Goal: Task Accomplishment & Management: Manage account settings

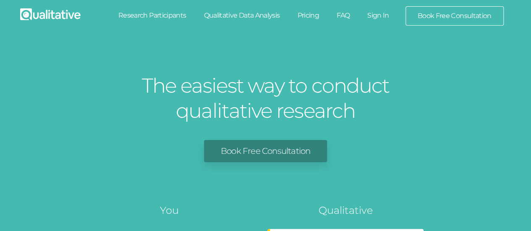
click at [385, 17] on link "Sign In" at bounding box center [377, 15] width 39 height 18
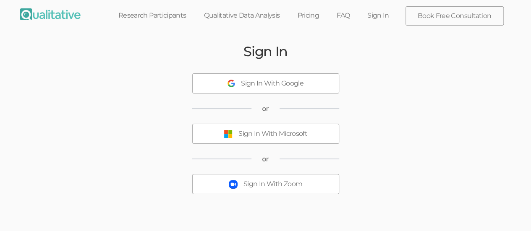
click at [312, 135] on button "Sign In With Microsoft" at bounding box center [265, 134] width 147 height 20
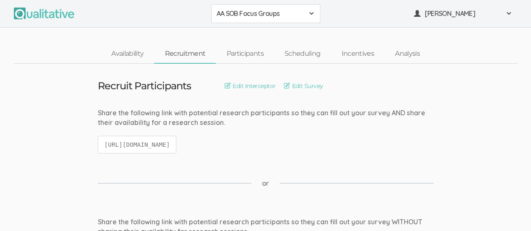
click at [314, 12] on span at bounding box center [311, 13] width 7 height 7
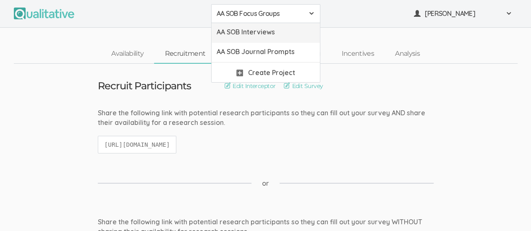
click at [290, 31] on span "AA SOB Interviews" at bounding box center [266, 32] width 98 height 10
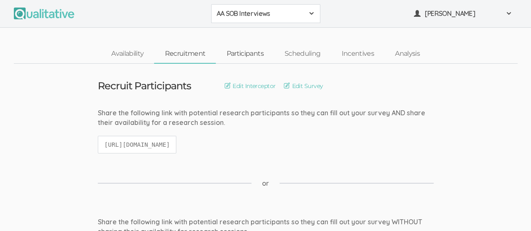
click at [252, 48] on link "Participants" at bounding box center [245, 54] width 58 height 18
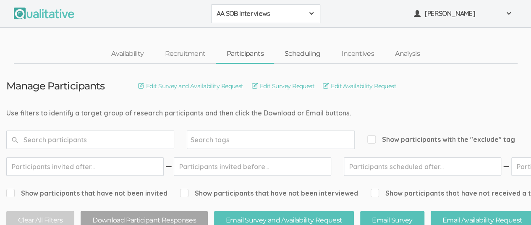
click at [313, 53] on link "Scheduling" at bounding box center [302, 54] width 57 height 18
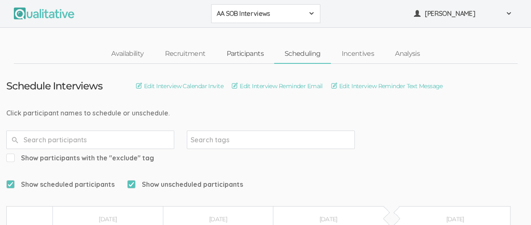
click at [251, 55] on link "Participants" at bounding box center [245, 54] width 58 height 18
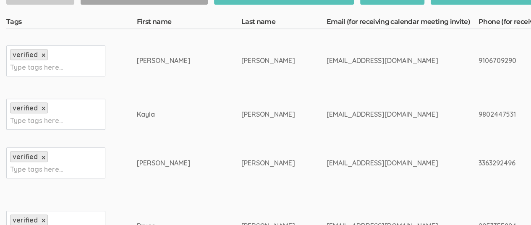
scroll to position [224, 0]
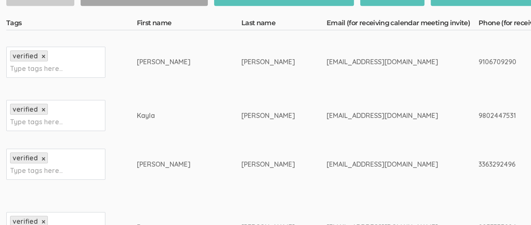
drag, startPoint x: 122, startPoint y: 60, endPoint x: 154, endPoint y: 60, distance: 32.7
click at [154, 60] on td "Nicholas" at bounding box center [189, 61] width 104 height 63
copy div "Nicholas"
drag, startPoint x: 180, startPoint y: 61, endPoint x: 235, endPoint y: 60, distance: 54.6
click at [241, 60] on td "Robinson-Carter" at bounding box center [283, 61] width 85 height 63
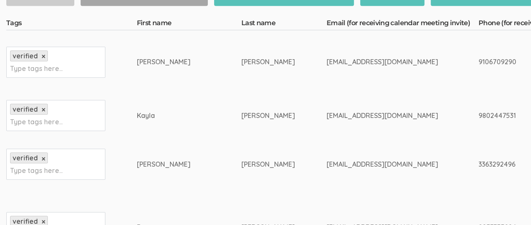
copy div "Robinson-Carter"
drag, startPoint x: 264, startPoint y: 61, endPoint x: 368, endPoint y: 56, distance: 104.2
click at [368, 57] on div "[EMAIL_ADDRESS][DOMAIN_NAME]" at bounding box center [386, 62] width 120 height 10
copy div "[EMAIL_ADDRESS][DOMAIN_NAME]"
drag, startPoint x: 415, startPoint y: 60, endPoint x: 467, endPoint y: 61, distance: 52.9
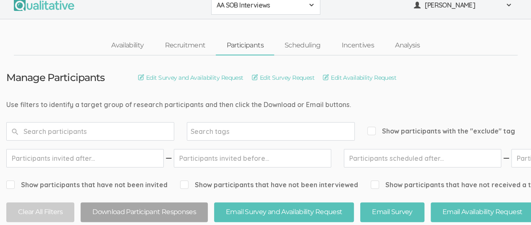
scroll to position [0, 0]
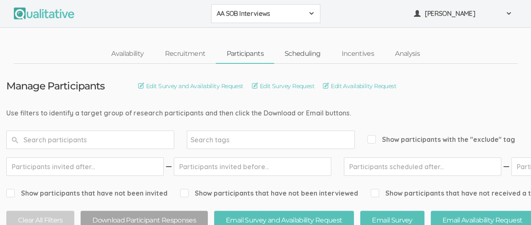
click at [307, 54] on link "Scheduling" at bounding box center [302, 54] width 57 height 18
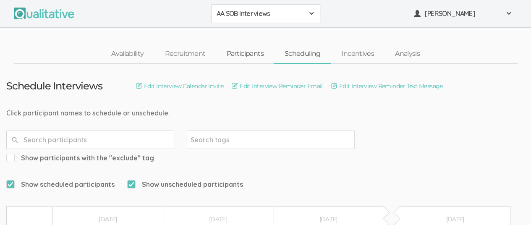
click at [252, 56] on link "Participants" at bounding box center [245, 54] width 58 height 18
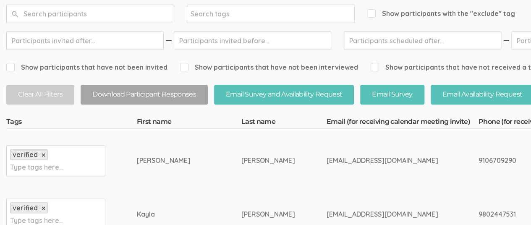
scroll to position [153, 0]
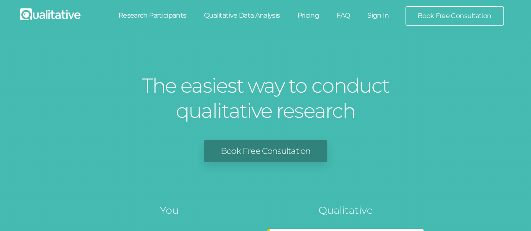
click at [374, 10] on link "Sign In" at bounding box center [377, 15] width 39 height 18
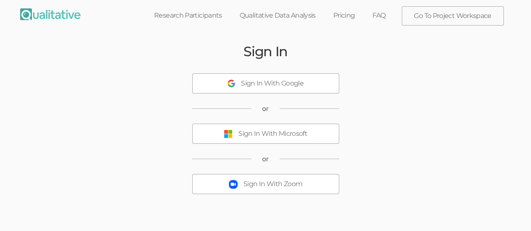
click at [281, 134] on div "Sign In With Microsoft" at bounding box center [272, 134] width 69 height 10
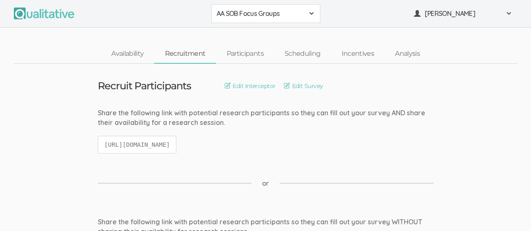
click at [307, 15] on div "AA SOB Focus Groups" at bounding box center [266, 14] width 98 height 10
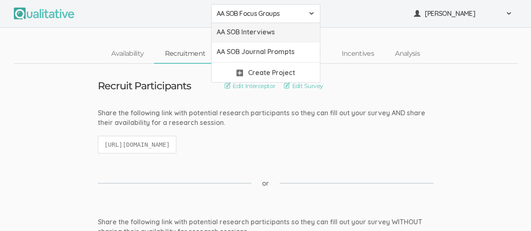
click at [287, 37] on link "AA SOB Interviews" at bounding box center [265, 33] width 108 height 20
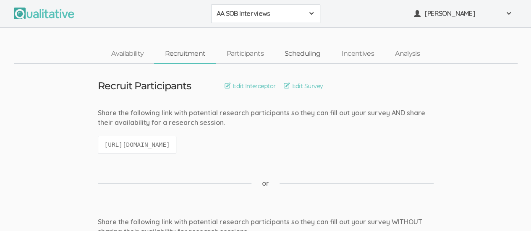
click at [299, 52] on link "Scheduling" at bounding box center [302, 54] width 57 height 18
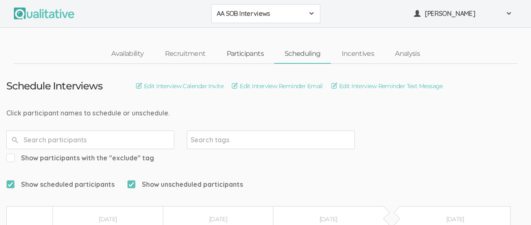
click at [243, 54] on link "Participants" at bounding box center [245, 54] width 58 height 18
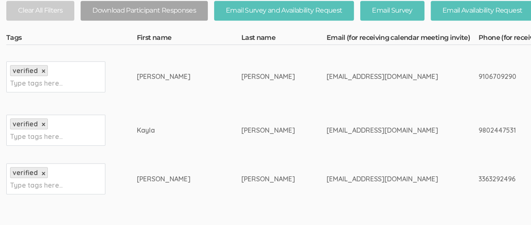
scroll to position [252, 0]
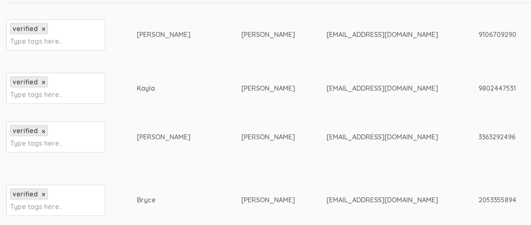
drag, startPoint x: 450, startPoint y: 136, endPoint x: 405, endPoint y: 136, distance: 44.9
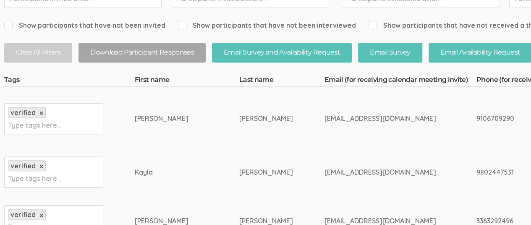
scroll to position [168, 0]
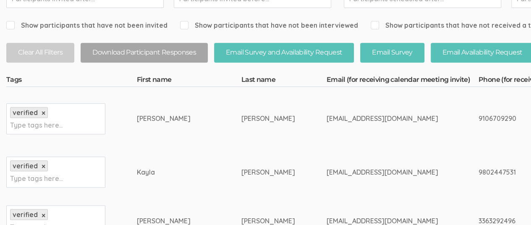
drag, startPoint x: 415, startPoint y: 117, endPoint x: 464, endPoint y: 120, distance: 49.2
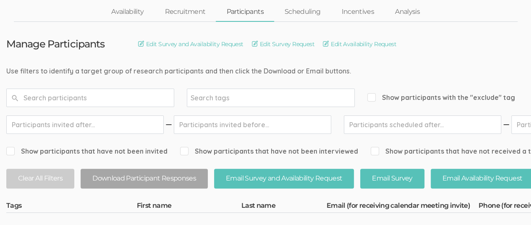
scroll to position [0, 0]
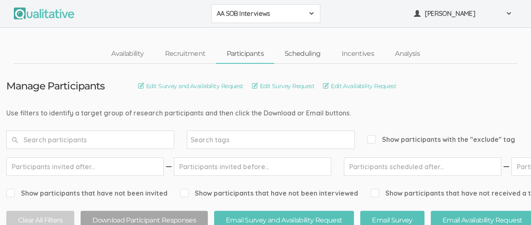
click at [303, 51] on link "Scheduling" at bounding box center [302, 54] width 57 height 18
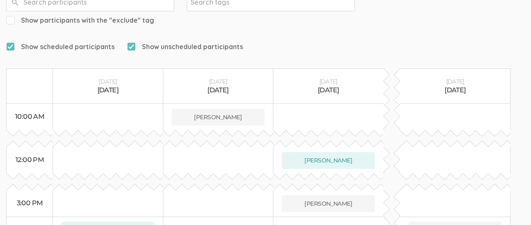
scroll to position [12, 0]
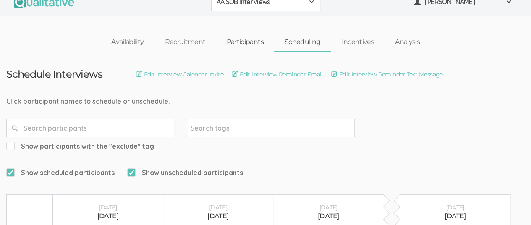
click at [248, 44] on link "Participants" at bounding box center [245, 42] width 58 height 18
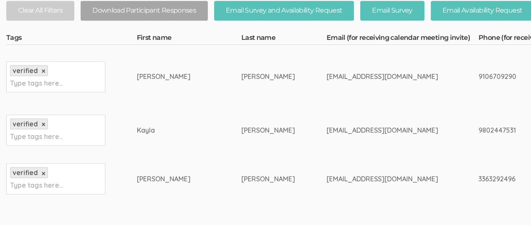
scroll to position [294, 0]
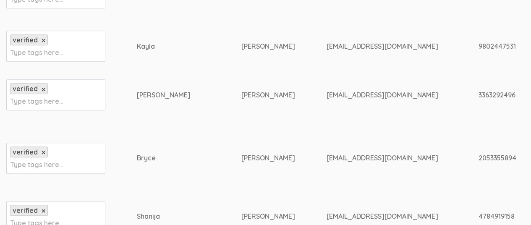
drag, startPoint x: 415, startPoint y: 95, endPoint x: 453, endPoint y: 96, distance: 37.8
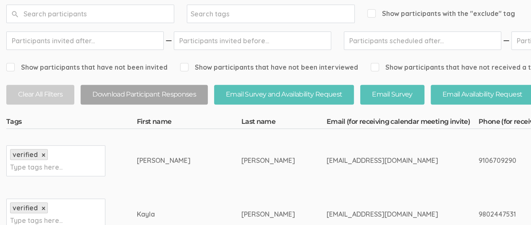
scroll to position [0, 0]
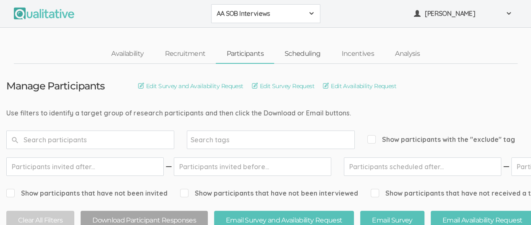
click at [305, 53] on link "Scheduling" at bounding box center [302, 54] width 57 height 18
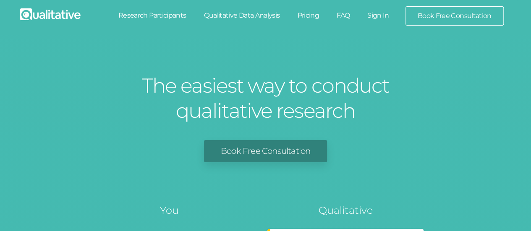
drag, startPoint x: 383, startPoint y: 19, endPoint x: 337, endPoint y: 8, distance: 47.8
click at [383, 19] on link "Sign In" at bounding box center [377, 15] width 39 height 18
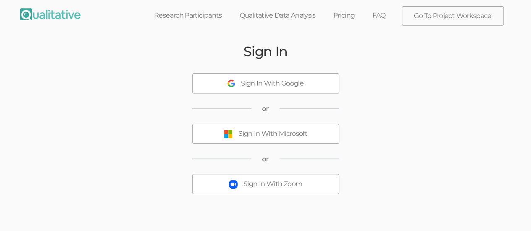
click at [247, 133] on div "Sign In With Microsoft" at bounding box center [272, 134] width 69 height 10
click at [281, 132] on div "Sign In With Microsoft" at bounding box center [272, 134] width 69 height 10
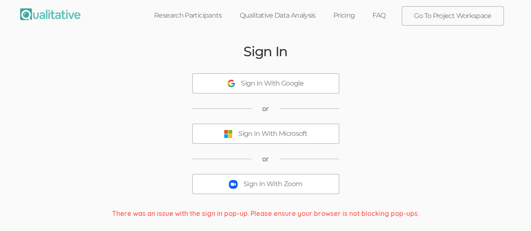
click at [277, 132] on div "Sign In With Microsoft" at bounding box center [272, 134] width 69 height 10
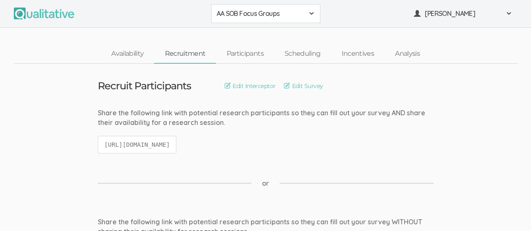
click at [313, 14] on span at bounding box center [311, 13] width 7 height 7
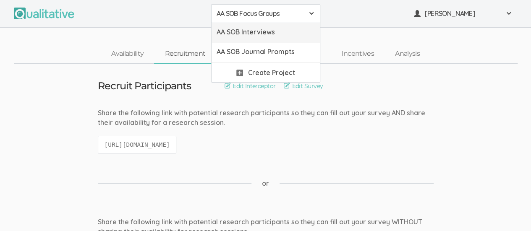
click at [295, 27] on span "AA SOB Interviews" at bounding box center [266, 32] width 98 height 10
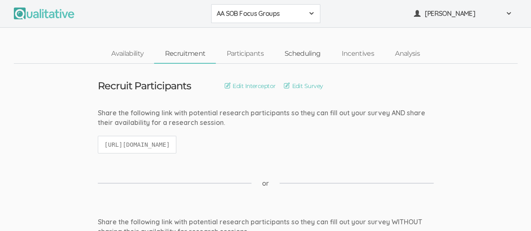
click at [302, 54] on link "Scheduling" at bounding box center [302, 54] width 57 height 18
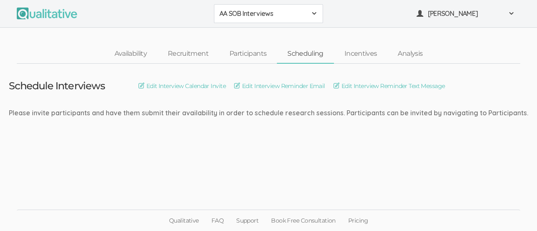
click at [306, 13] on span "AA SOB Interviews" at bounding box center [262, 14] width 87 height 10
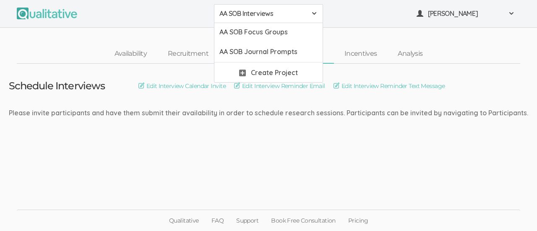
click at [378, 24] on div "AA SOB Interviews AA SOB Focus Groups AA SOB Interviews AA SOB Journal Prompts …" at bounding box center [268, 14] width 537 height 28
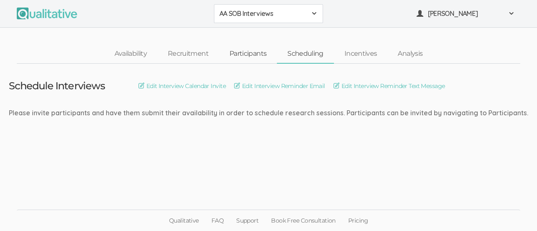
click at [245, 52] on link "Participants" at bounding box center [248, 54] width 58 height 18
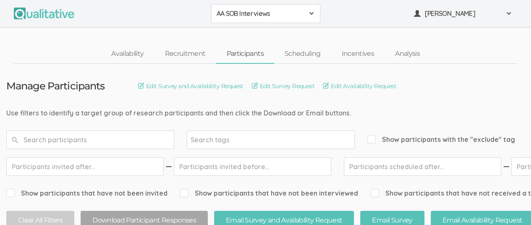
click at [309, 9] on div "AA SOB Interviews" at bounding box center [266, 14] width 98 height 10
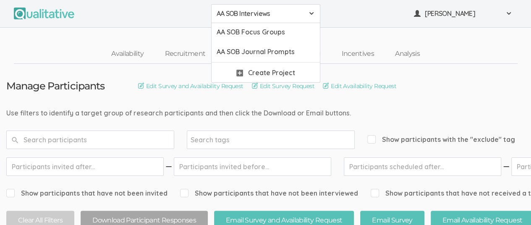
click at [258, 13] on span "AA SOB Interviews" at bounding box center [260, 14] width 87 height 10
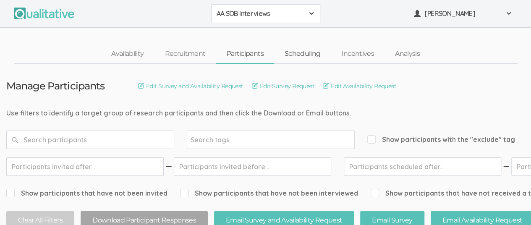
click at [306, 57] on link "Scheduling" at bounding box center [302, 54] width 57 height 18
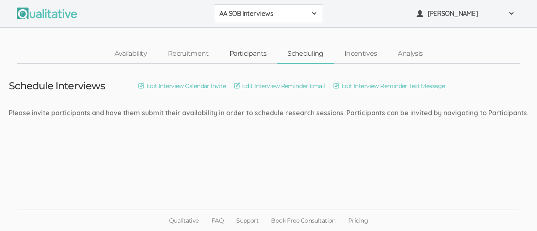
click at [251, 54] on link "Participants" at bounding box center [248, 54] width 58 height 18
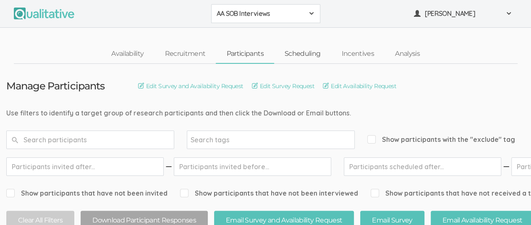
click at [295, 51] on link "Scheduling" at bounding box center [302, 54] width 57 height 18
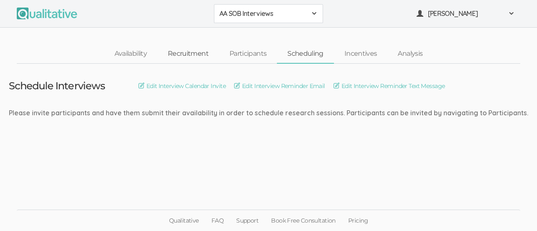
click at [197, 52] on link "Recruitment" at bounding box center [188, 54] width 62 height 18
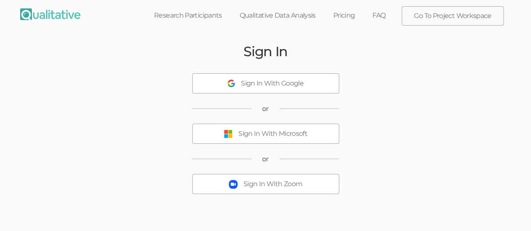
click at [263, 133] on div "Sign In With Microsoft" at bounding box center [272, 134] width 69 height 10
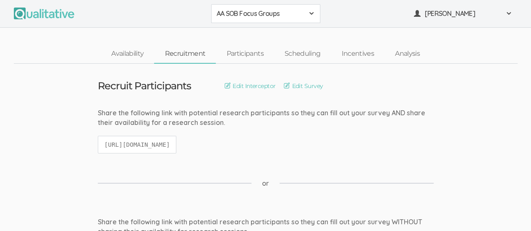
click at [310, 13] on span at bounding box center [311, 13] width 7 height 7
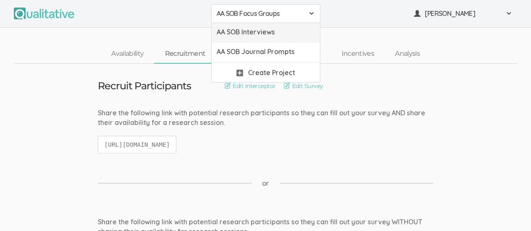
click at [283, 34] on span "AA SOB Interviews" at bounding box center [266, 32] width 98 height 10
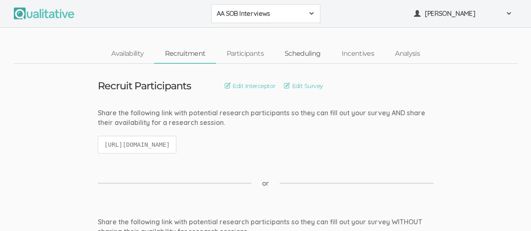
click at [305, 54] on link "Scheduling" at bounding box center [302, 54] width 57 height 18
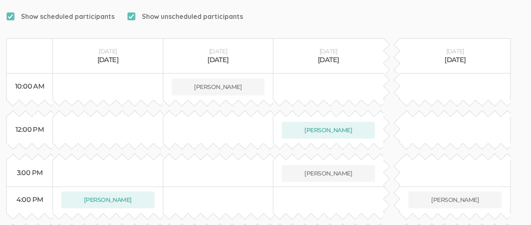
scroll to position [252, 0]
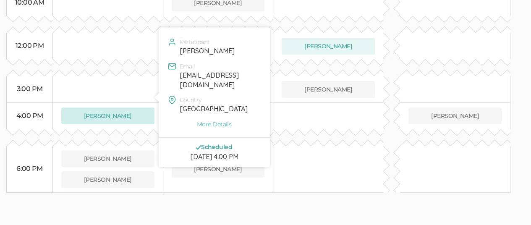
click at [112, 107] on button "[PERSON_NAME]" at bounding box center [107, 115] width 93 height 17
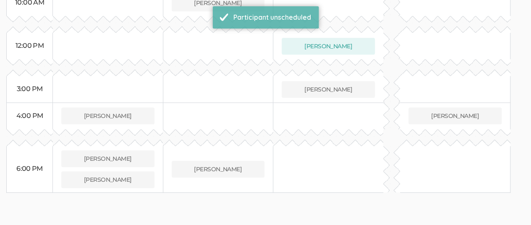
scroll to position [264, 0]
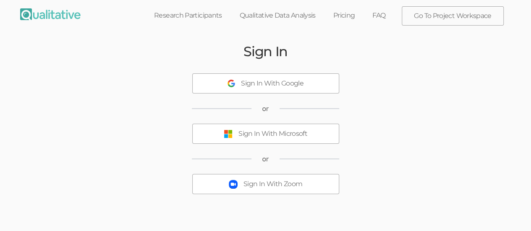
click at [277, 133] on div "Sign In With Microsoft" at bounding box center [272, 134] width 69 height 10
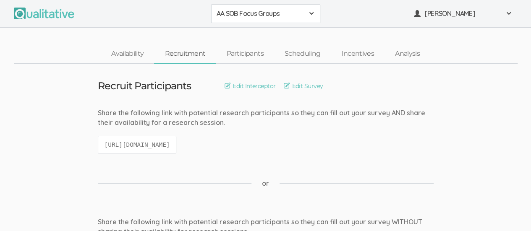
click at [309, 15] on span at bounding box center [311, 13] width 7 height 7
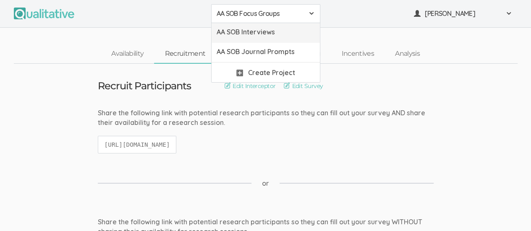
click at [284, 31] on span "AA SOB Interviews" at bounding box center [266, 32] width 98 height 10
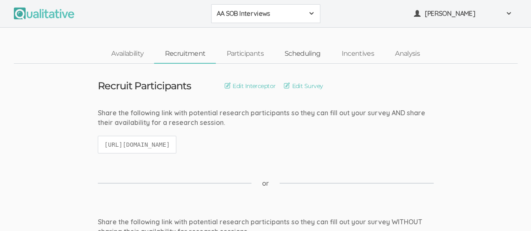
click at [304, 54] on link "Scheduling" at bounding box center [302, 54] width 57 height 18
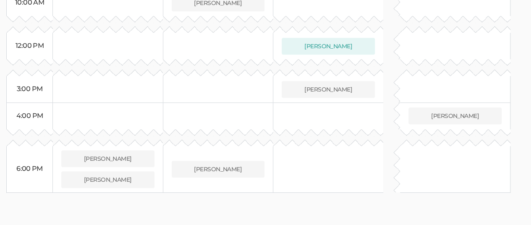
scroll to position [264, 0]
